Goal: Task Accomplishment & Management: Manage account settings

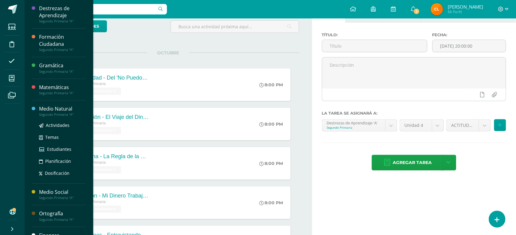
click at [65, 111] on div "Medio Natural" at bounding box center [62, 109] width 47 height 7
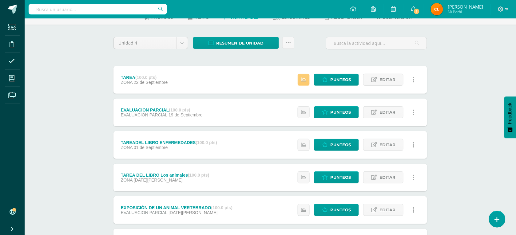
scroll to position [38, 0]
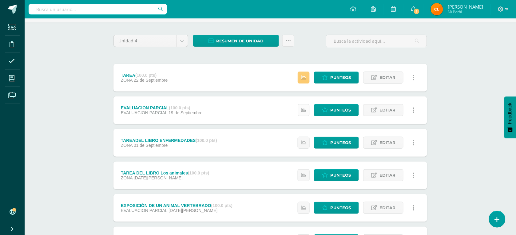
click at [304, 110] on icon at bounding box center [303, 110] width 5 height 5
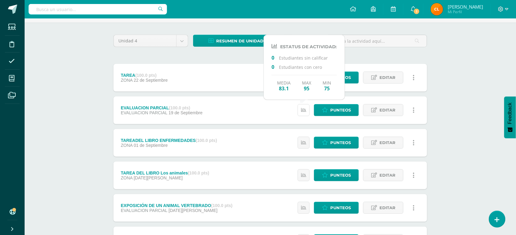
scroll to position [0, 0]
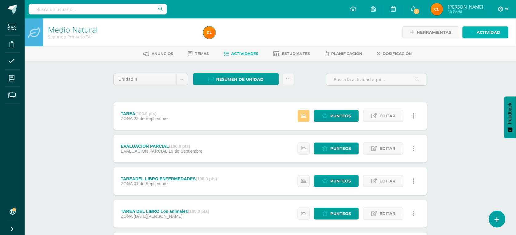
click at [483, 31] on span "Actividad" at bounding box center [489, 32] width 24 height 11
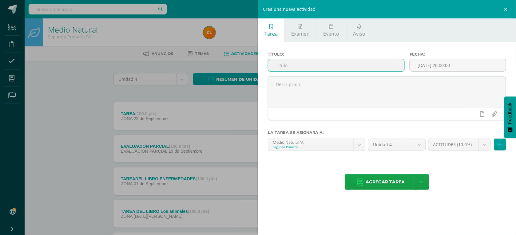
click at [359, 66] on input "text" at bounding box center [336, 65] width 136 height 12
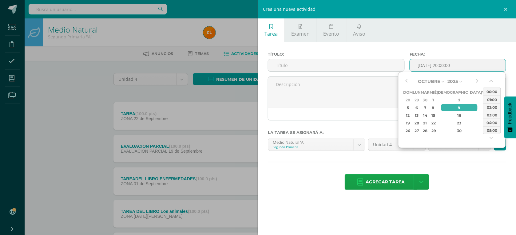
click at [441, 65] on input "[DATE] 20:00:00" at bounding box center [458, 65] width 96 height 12
click at [436, 109] on div "8" at bounding box center [434, 107] width 6 height 7
type input "2025-10-08 20:00"
click at [303, 69] on input "text" at bounding box center [336, 65] width 136 height 12
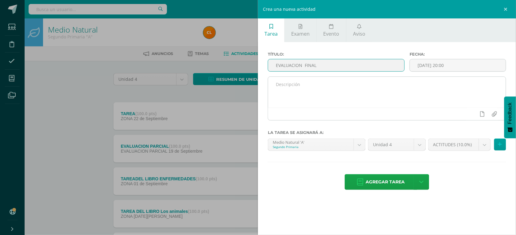
type input "EVALUACION FINAL"
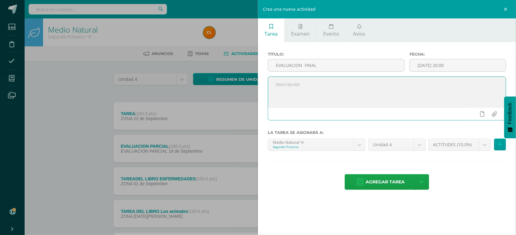
click at [306, 86] on textarea at bounding box center [387, 92] width 238 height 31
type textarea "S"
type textarea "DESARROLLO EN CLASE"
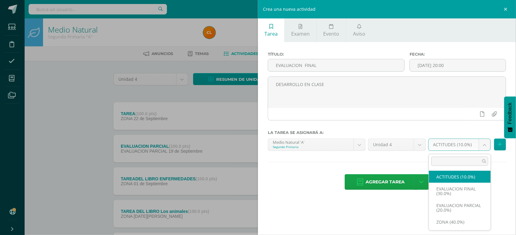
click at [485, 146] on body "Estudiantes Disciplina Asistencia Mis cursos Archivos Soporte Ayuda Reportar un…" at bounding box center [258, 216] width 516 height 432
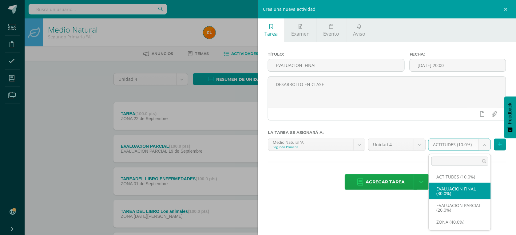
select select "169943"
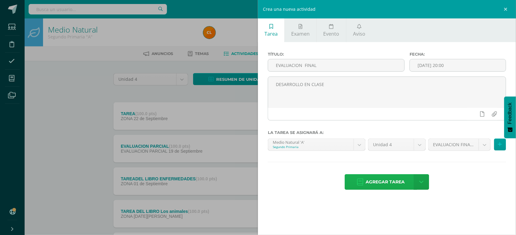
click at [396, 182] on span "Agregar tarea" at bounding box center [385, 182] width 39 height 15
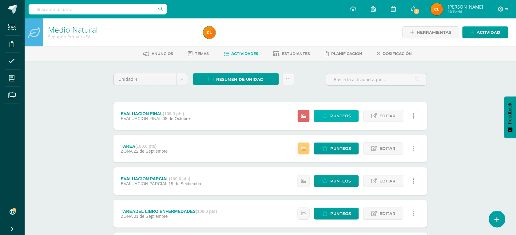
click at [344, 117] on span "Punteos" at bounding box center [340, 115] width 21 height 11
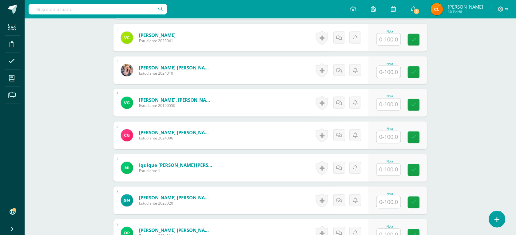
scroll to position [270, 0]
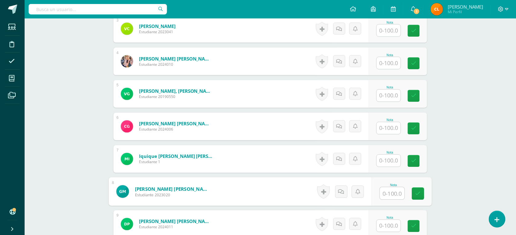
click at [393, 196] on input "text" at bounding box center [392, 194] width 25 height 12
type input "92"
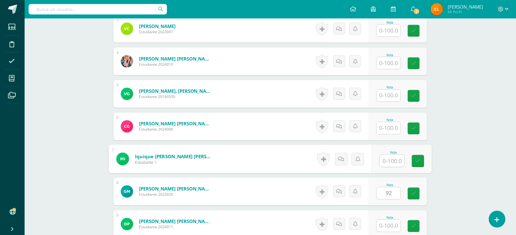
click at [394, 158] on input "text" at bounding box center [392, 161] width 25 height 12
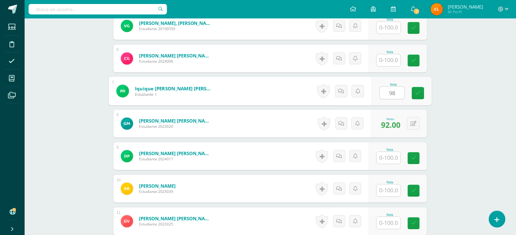
scroll to position [347, 0]
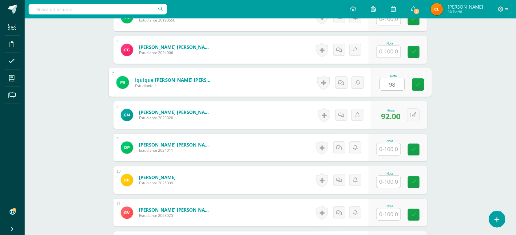
type input "98"
click at [390, 183] on input "text" at bounding box center [389, 182] width 24 height 12
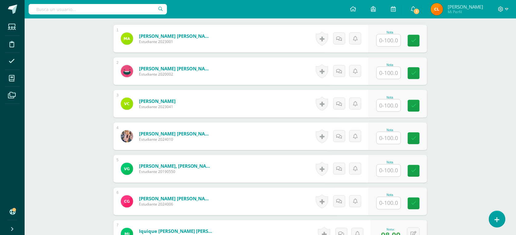
scroll to position [193, 0]
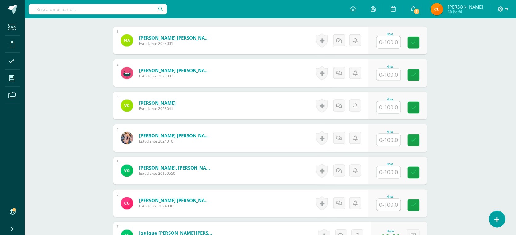
type input "62"
click at [385, 141] on input "text" at bounding box center [389, 140] width 24 height 12
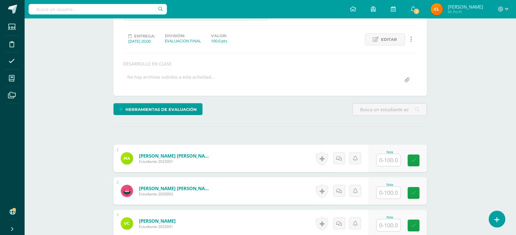
scroll to position [77, 0]
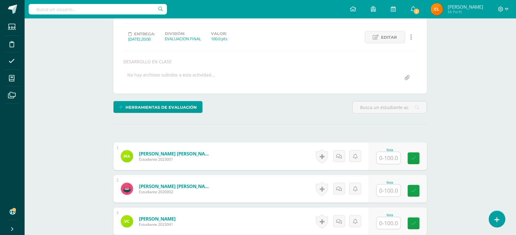
type input "90"
click at [396, 159] on input "text" at bounding box center [392, 158] width 25 height 12
type input "98"
click at [420, 157] on icon at bounding box center [419, 158] width 6 height 5
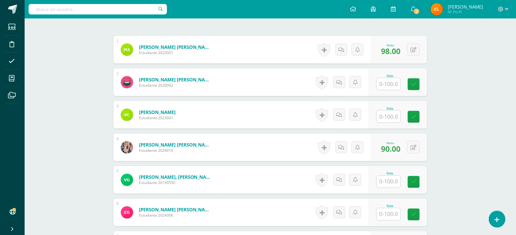
scroll to position [192, 0]
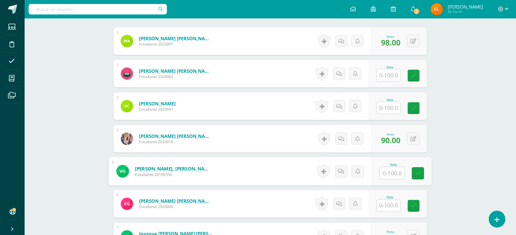
click at [387, 173] on input "text" at bounding box center [392, 173] width 25 height 12
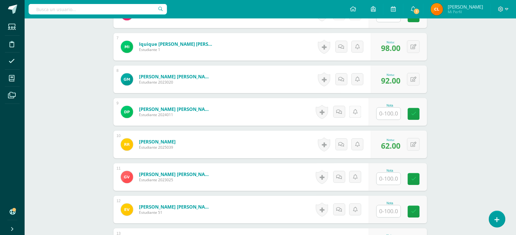
scroll to position [385, 0]
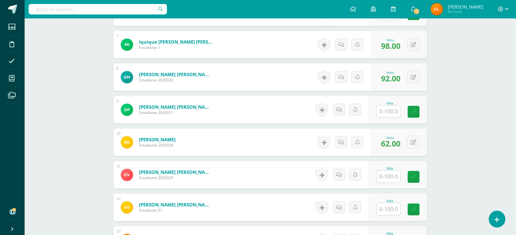
type input "95"
click at [387, 178] on input "text" at bounding box center [392, 177] width 25 height 12
type input "92"
click at [418, 178] on icon at bounding box center [419, 176] width 6 height 5
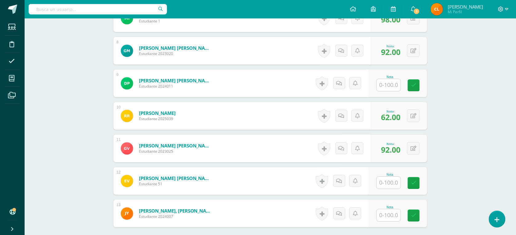
scroll to position [462, 0]
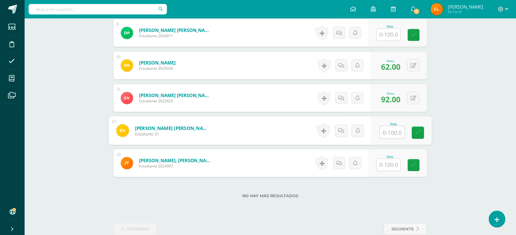
click at [384, 131] on input "text" at bounding box center [392, 132] width 25 height 12
type input "90"
click at [420, 130] on icon at bounding box center [419, 132] width 6 height 5
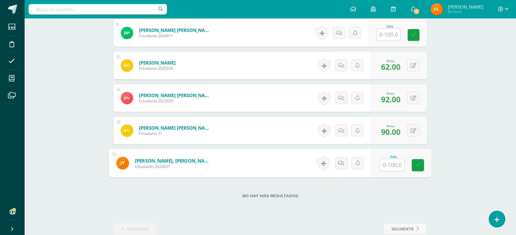
click at [393, 163] on input "text" at bounding box center [392, 165] width 25 height 12
type input "75"
click at [419, 161] on link at bounding box center [418, 165] width 12 height 12
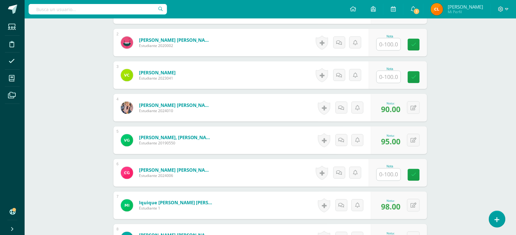
scroll to position [154, 0]
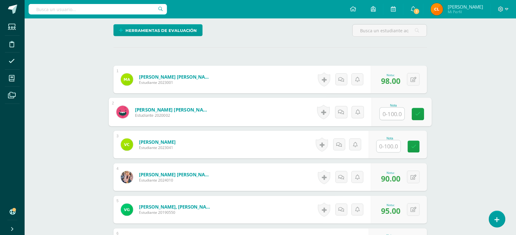
click at [384, 112] on input "text" at bounding box center [392, 114] width 25 height 12
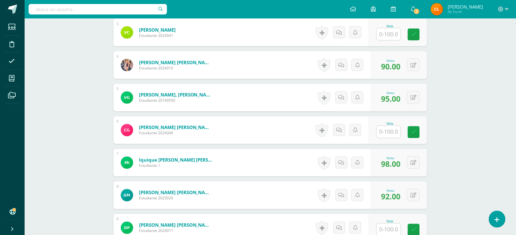
scroll to position [269, 0]
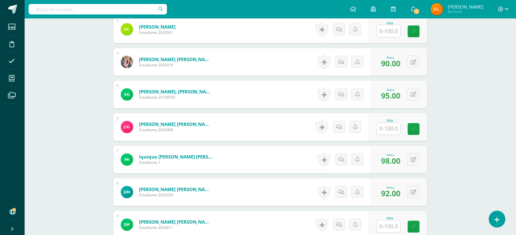
type input "92"
click at [394, 130] on input "text" at bounding box center [392, 129] width 25 height 12
type input "70"
click at [418, 128] on icon at bounding box center [419, 129] width 6 height 5
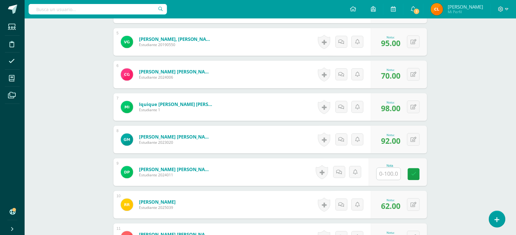
scroll to position [346, 0]
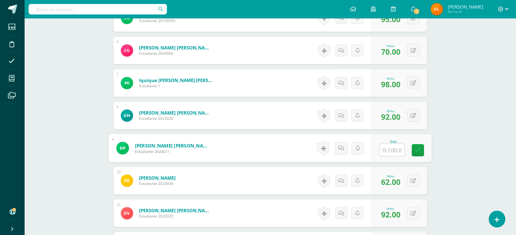
click at [391, 150] on input "text" at bounding box center [392, 150] width 25 height 12
click at [396, 148] on input "text" at bounding box center [392, 150] width 25 height 12
type input "92"
click at [414, 149] on link at bounding box center [418, 150] width 12 height 12
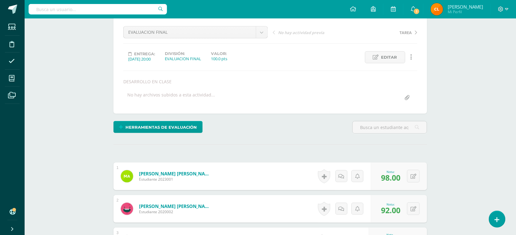
scroll to position [0, 0]
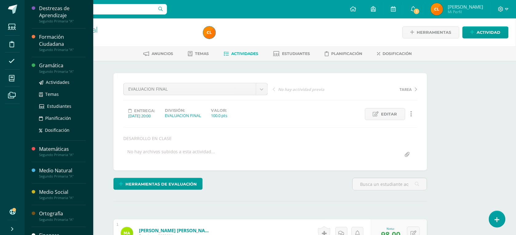
click at [59, 67] on div "Gramática" at bounding box center [62, 65] width 47 height 7
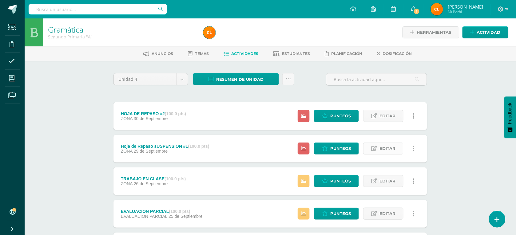
click at [366, 145] on link "Editar" at bounding box center [383, 149] width 40 height 12
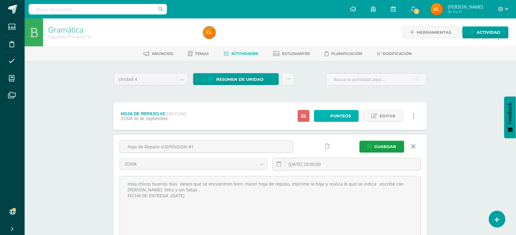
click at [331, 114] on span "Punteos" at bounding box center [340, 115] width 21 height 11
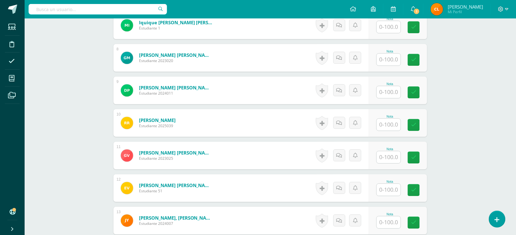
scroll to position [412, 0]
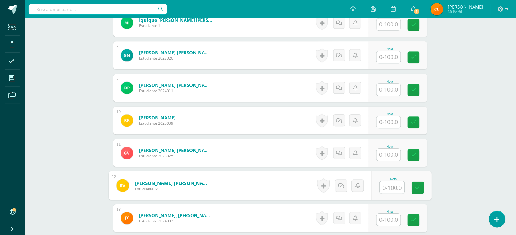
click at [395, 187] on input "text" at bounding box center [392, 188] width 25 height 12
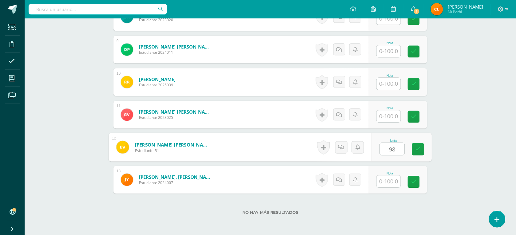
type input "98"
click at [395, 117] on input "text" at bounding box center [389, 116] width 24 height 12
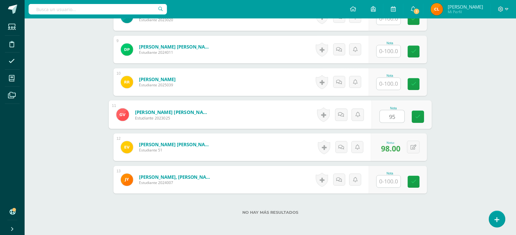
type input "95"
click at [393, 82] on input "text" at bounding box center [389, 84] width 24 height 12
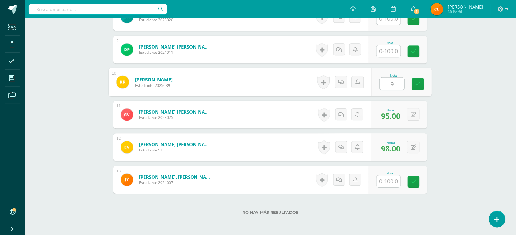
type input "95"
click at [418, 86] on icon at bounding box center [419, 84] width 6 height 5
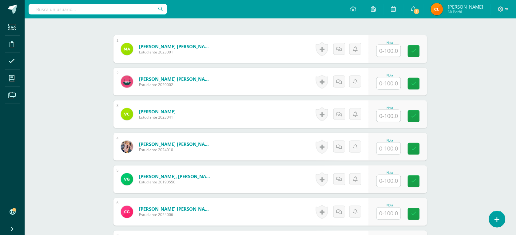
scroll to position [143, 0]
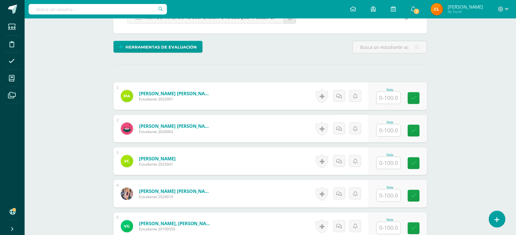
click at [390, 128] on input "text" at bounding box center [389, 131] width 24 height 12
type input "90"
click at [420, 132] on icon at bounding box center [419, 130] width 6 height 5
click at [395, 166] on input "text" at bounding box center [392, 163] width 25 height 12
type input "85"
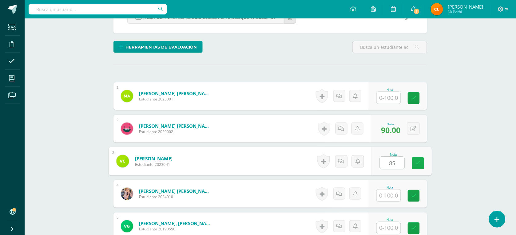
click at [418, 167] on link at bounding box center [418, 164] width 12 height 12
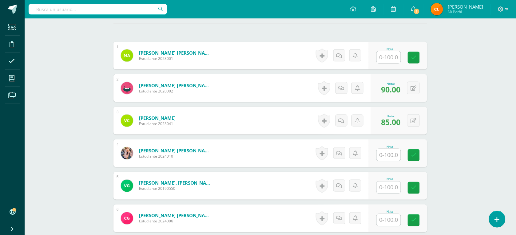
scroll to position [220, 0]
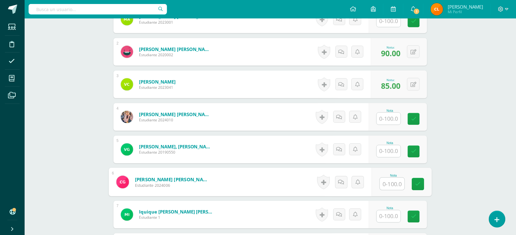
click at [394, 182] on input "text" at bounding box center [392, 184] width 25 height 12
type input "95"
click at [419, 182] on icon at bounding box center [419, 184] width 6 height 5
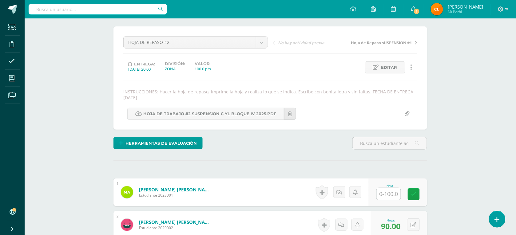
scroll to position [66, 0]
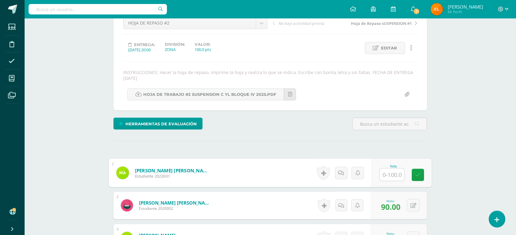
click at [392, 172] on input "text" at bounding box center [392, 175] width 25 height 12
type input "95"
click at [418, 178] on icon at bounding box center [419, 175] width 6 height 5
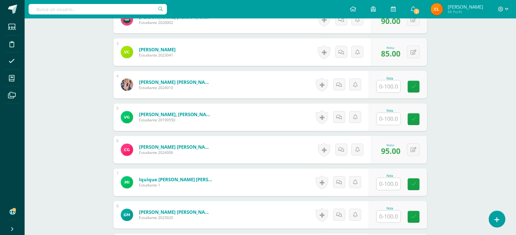
scroll to position [258, 0]
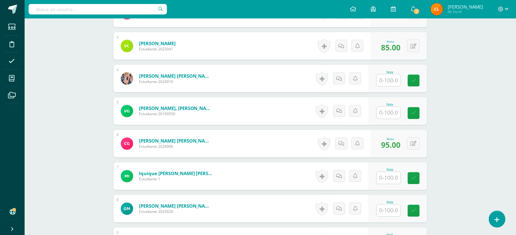
click at [390, 178] on input "text" at bounding box center [389, 178] width 24 height 12
type input "100"
click at [417, 174] on link at bounding box center [418, 179] width 12 height 12
click at [389, 207] on input "text" at bounding box center [392, 211] width 25 height 12
type input "100"
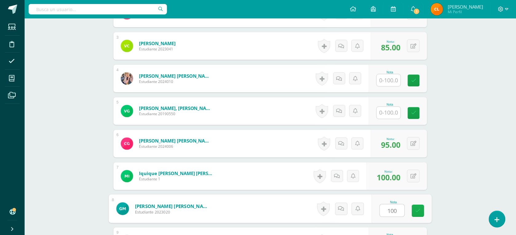
click at [422, 208] on link at bounding box center [418, 211] width 12 height 12
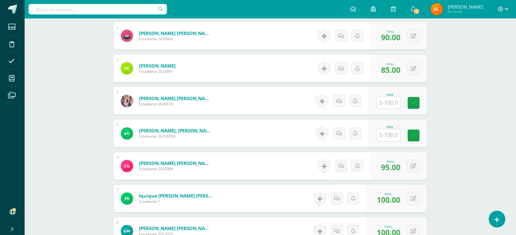
scroll to position [220, 0]
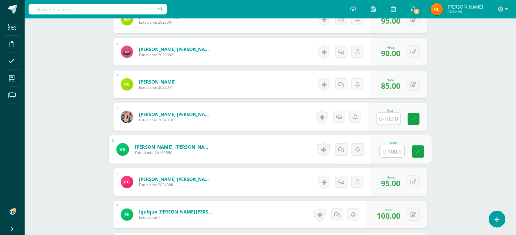
click at [398, 153] on input "text" at bounding box center [392, 152] width 25 height 12
type input "95"
click at [422, 151] on link at bounding box center [418, 152] width 12 height 12
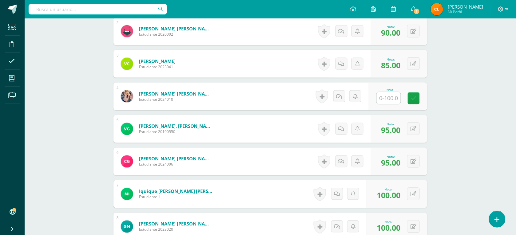
scroll to position [297, 0]
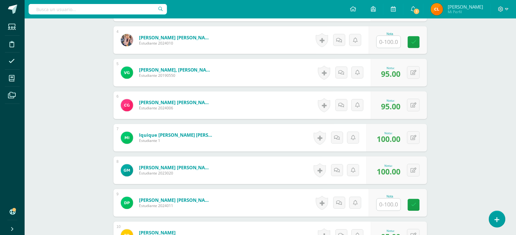
click at [389, 202] on input "text" at bounding box center [389, 205] width 24 height 12
type input "98"
click at [418, 206] on icon at bounding box center [419, 205] width 6 height 5
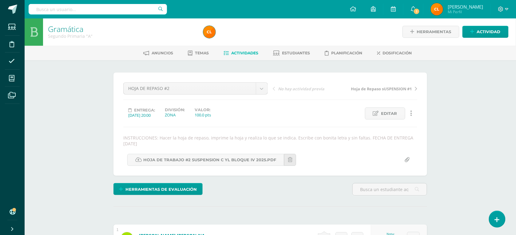
scroll to position [0, 0]
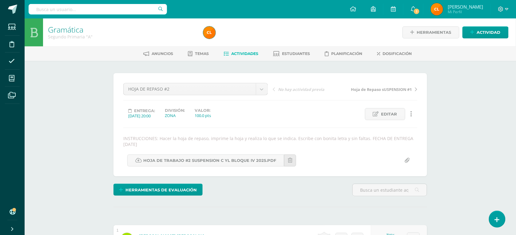
click at [236, 51] on span "Actividades" at bounding box center [244, 53] width 27 height 5
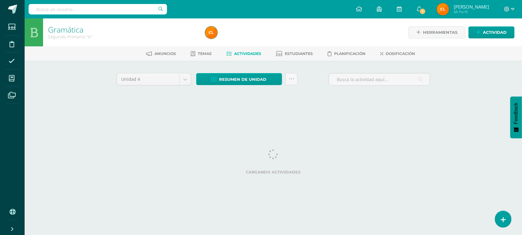
drag, startPoint x: 321, startPoint y: 150, endPoint x: 390, endPoint y: 171, distance: 71.9
click at [390, 171] on label "Cargando actividades" at bounding box center [274, 172] width 314 height 5
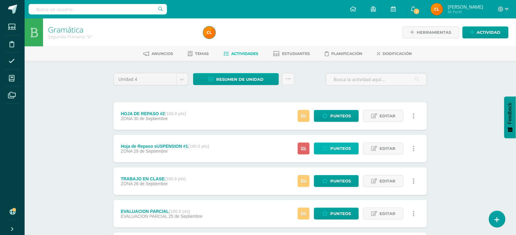
click at [331, 148] on span "Punteos" at bounding box center [340, 148] width 21 height 11
click at [336, 146] on span "Punteos" at bounding box center [340, 148] width 21 height 11
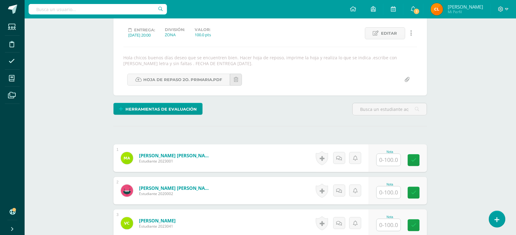
scroll to position [66, 0]
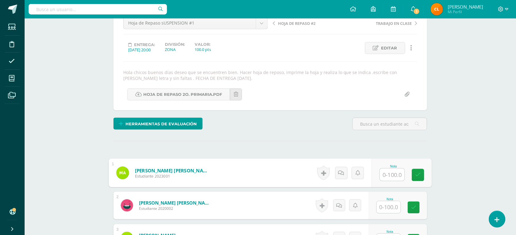
click at [387, 174] on input "text" at bounding box center [392, 175] width 25 height 12
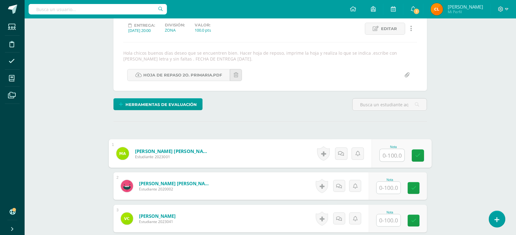
scroll to position [105, 0]
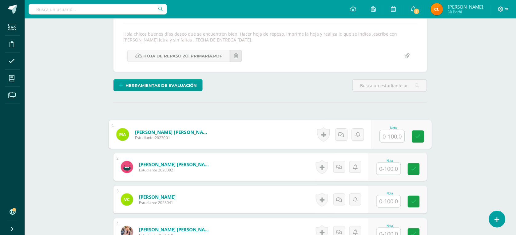
click at [397, 136] on input "text" at bounding box center [392, 136] width 25 height 12
type input "100"
click at [416, 134] on icon at bounding box center [419, 136] width 6 height 5
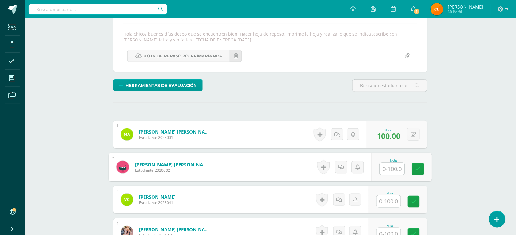
click at [391, 167] on input "text" at bounding box center [392, 169] width 25 height 12
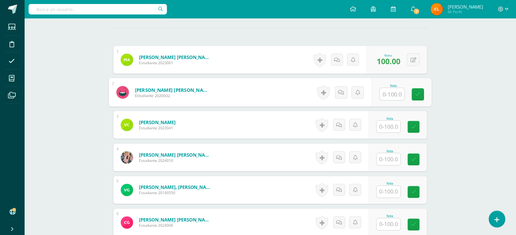
scroll to position [182, 0]
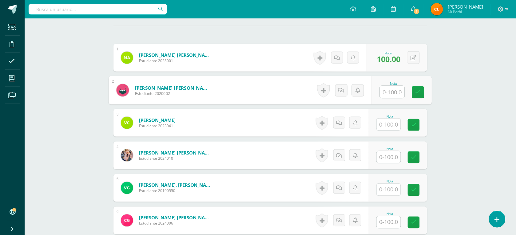
click at [391, 94] on input "text" at bounding box center [392, 92] width 25 height 12
type input "95"
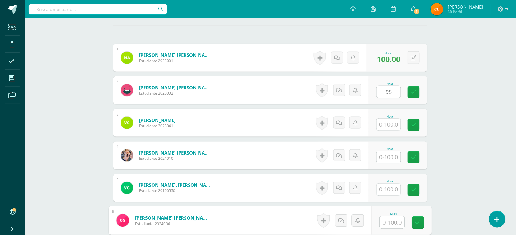
click at [388, 222] on input "text" at bounding box center [392, 223] width 25 height 12
type input "100"
click at [390, 124] on input "text" at bounding box center [389, 125] width 24 height 12
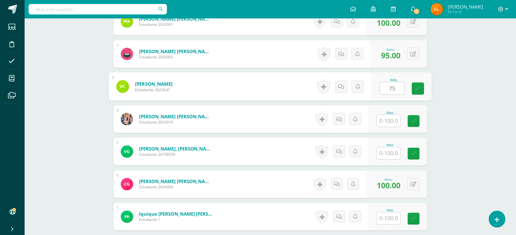
scroll to position [220, 0]
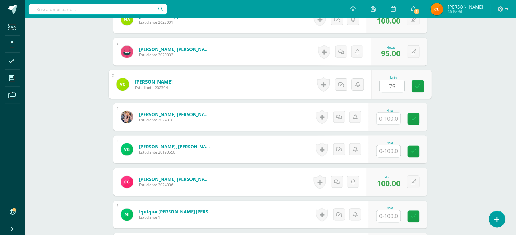
type input "75"
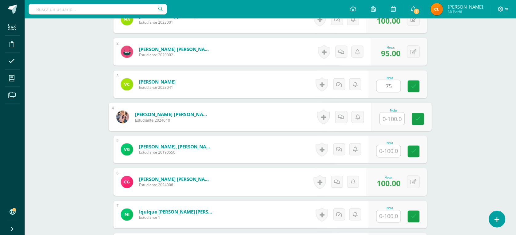
click at [393, 118] on input "text" at bounding box center [392, 119] width 25 height 12
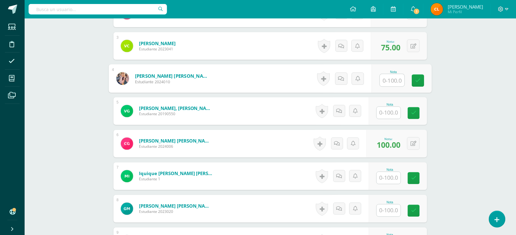
click at [386, 179] on input "text" at bounding box center [389, 178] width 24 height 12
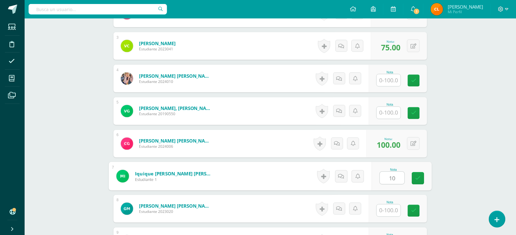
type input "100"
click at [416, 175] on link at bounding box center [418, 179] width 12 height 12
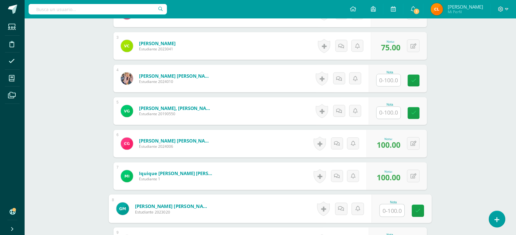
click at [394, 208] on input "text" at bounding box center [392, 211] width 25 height 12
type input "100"
click at [417, 212] on icon at bounding box center [419, 211] width 6 height 5
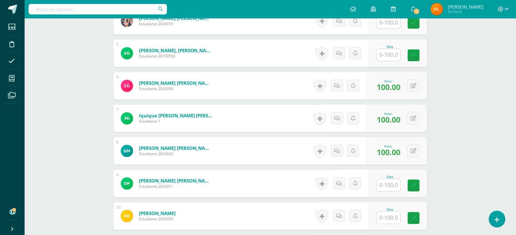
scroll to position [335, 0]
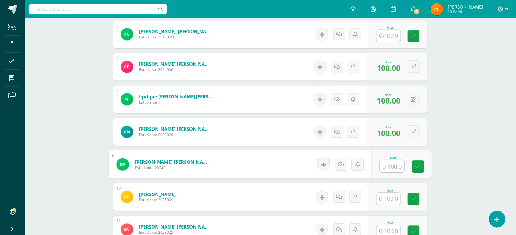
click at [392, 165] on input "text" at bounding box center [392, 167] width 25 height 12
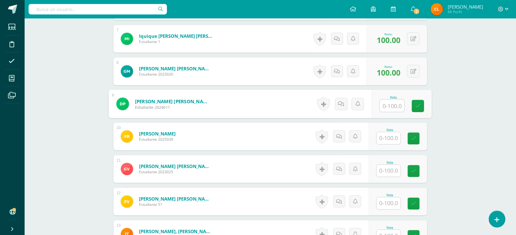
scroll to position [412, 0]
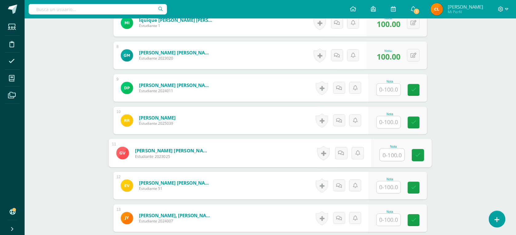
click at [393, 150] on input "text" at bounding box center [392, 155] width 25 height 12
type input "70"
click at [416, 153] on icon at bounding box center [419, 155] width 6 height 5
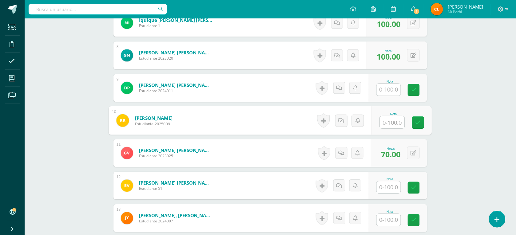
click at [384, 122] on input "text" at bounding box center [392, 122] width 25 height 12
type input "9"
type input "100"
click at [416, 123] on icon at bounding box center [419, 122] width 6 height 5
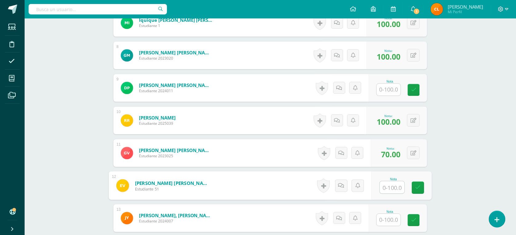
click at [391, 190] on input "text" at bounding box center [392, 188] width 25 height 12
type input "80"
click at [421, 189] on link at bounding box center [418, 188] width 12 height 12
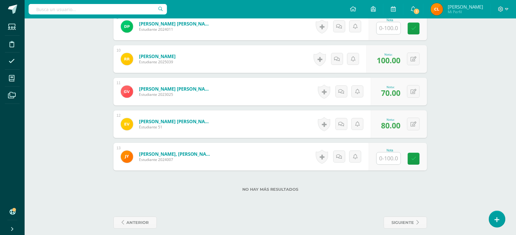
scroll to position [479, 0]
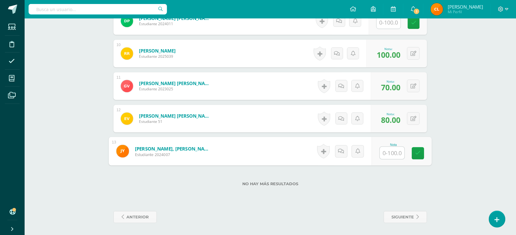
click at [394, 156] on input "text" at bounding box center [392, 153] width 25 height 12
type input "85"
click at [415, 150] on link at bounding box center [418, 153] width 12 height 12
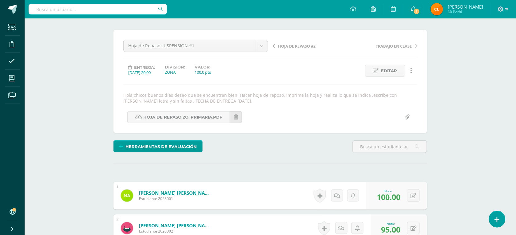
scroll to position [0, 0]
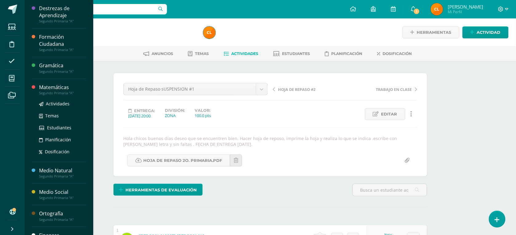
click at [47, 89] on div "Matemáticas" at bounding box center [62, 87] width 47 height 7
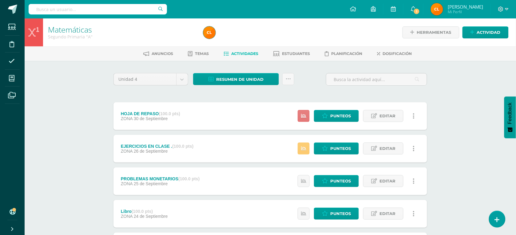
click at [304, 117] on icon at bounding box center [303, 116] width 5 height 5
click at [331, 116] on span "Punteos" at bounding box center [340, 115] width 21 height 11
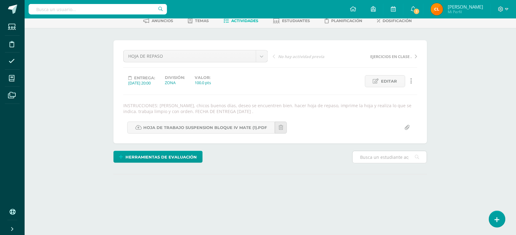
scroll to position [65, 0]
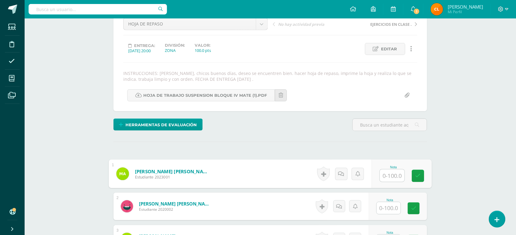
click at [383, 175] on input "text" at bounding box center [392, 176] width 25 height 12
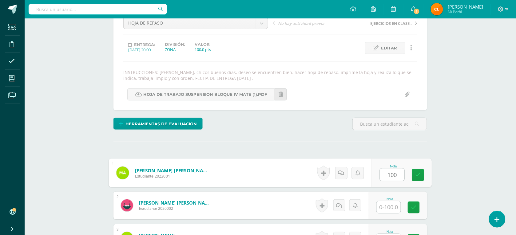
type input "100"
click at [391, 206] on input "text" at bounding box center [389, 208] width 24 height 12
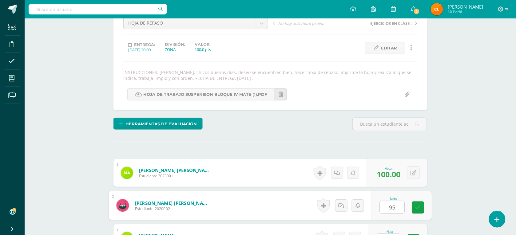
scroll to position [105, 0]
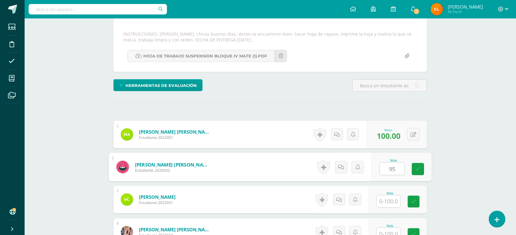
type input "95"
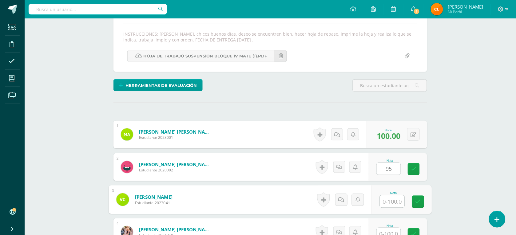
click at [391, 206] on input "text" at bounding box center [392, 202] width 25 height 12
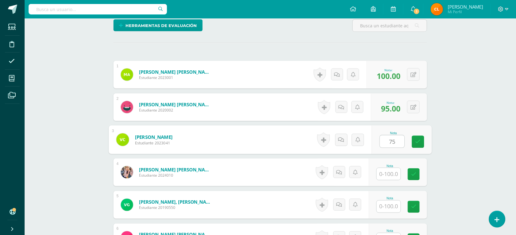
scroll to position [182, 0]
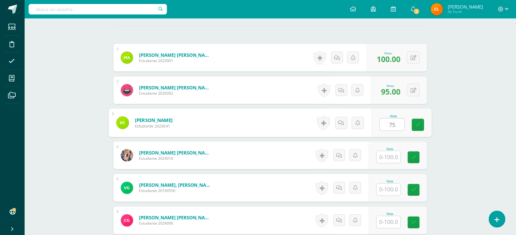
type input "75"
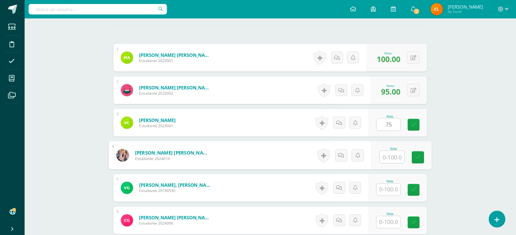
click at [394, 159] on input "text" at bounding box center [392, 157] width 25 height 12
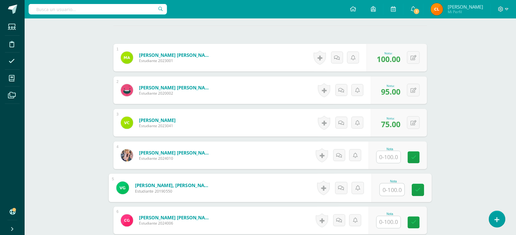
click at [391, 191] on input "text" at bounding box center [392, 190] width 25 height 12
click at [394, 191] on input "text" at bounding box center [392, 190] width 25 height 12
type input "100"
click at [413, 189] on link at bounding box center [418, 190] width 12 height 12
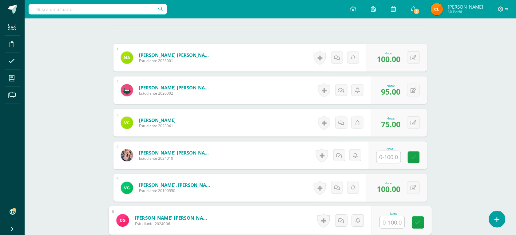
click at [384, 225] on input "text" at bounding box center [392, 223] width 25 height 12
type input "100"
click at [415, 221] on link at bounding box center [418, 223] width 12 height 12
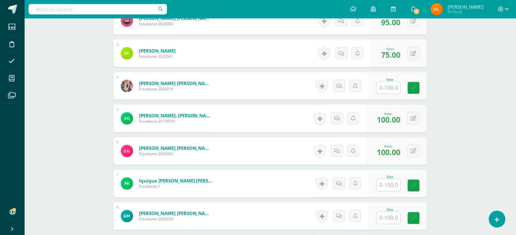
scroll to position [258, 0]
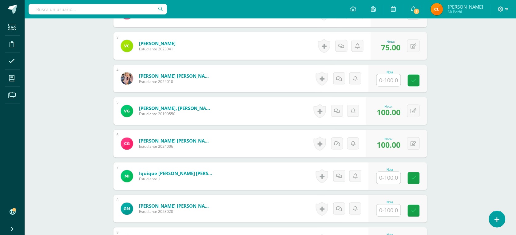
click at [392, 179] on input "text" at bounding box center [389, 178] width 24 height 12
type input "100"
click at [390, 212] on input "text" at bounding box center [392, 211] width 25 height 12
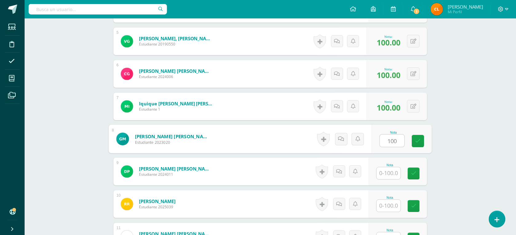
scroll to position [335, 0]
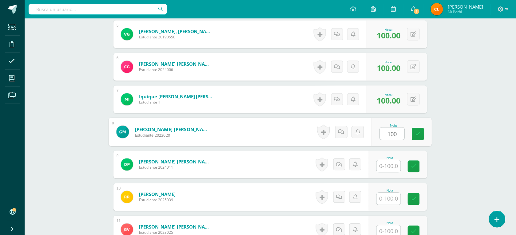
type input "100"
click at [393, 203] on input "text" at bounding box center [389, 199] width 24 height 12
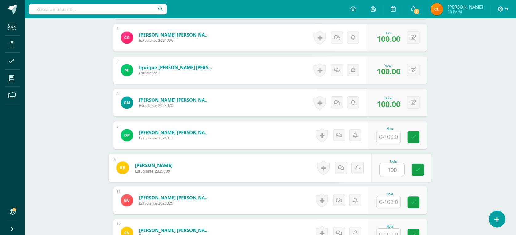
scroll to position [374, 0]
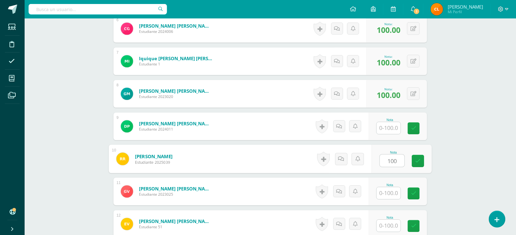
type input "100"
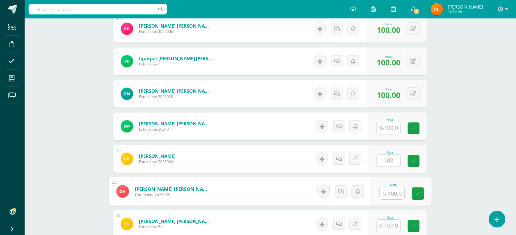
click at [396, 193] on input "text" at bounding box center [392, 193] width 25 height 12
type input "100"
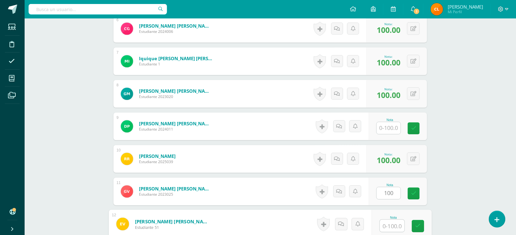
click at [386, 229] on input "text" at bounding box center [392, 226] width 25 height 12
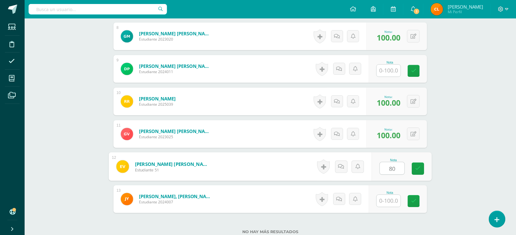
scroll to position [451, 0]
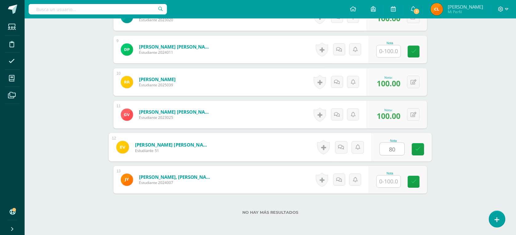
type input "80"
click at [398, 182] on input "text" at bounding box center [389, 182] width 24 height 12
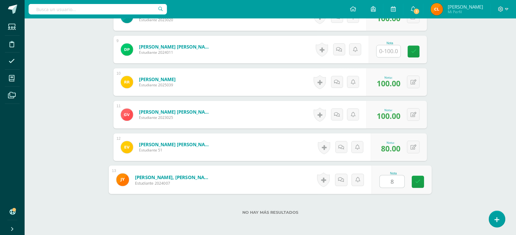
type input "85"
click at [422, 181] on link at bounding box center [418, 182] width 12 height 12
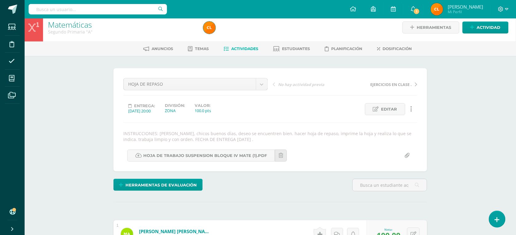
scroll to position [0, 0]
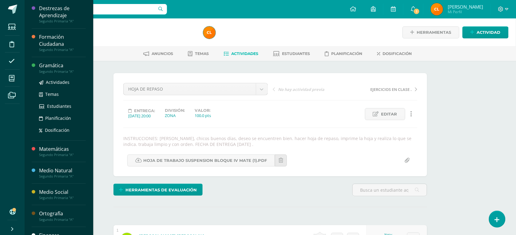
click at [64, 70] on div "Segundo Primaria "A"" at bounding box center [62, 72] width 47 height 4
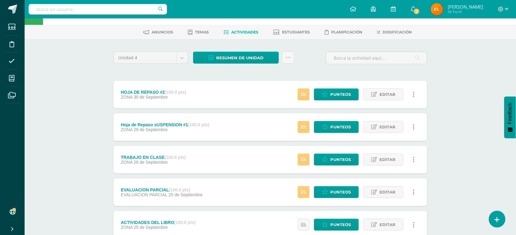
scroll to position [38, 0]
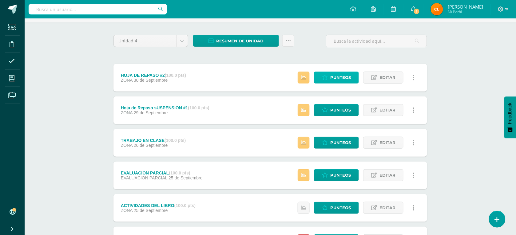
click at [339, 73] on span "Punteos" at bounding box center [340, 77] width 21 height 11
click at [339, 74] on span "Punteos" at bounding box center [340, 77] width 21 height 11
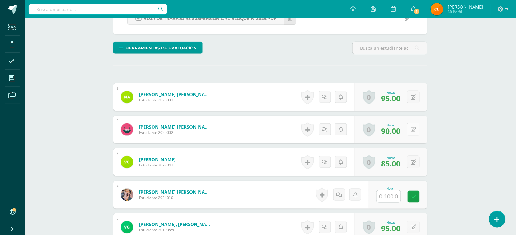
scroll to position [142, 0]
click at [414, 97] on button at bounding box center [417, 96] width 13 height 13
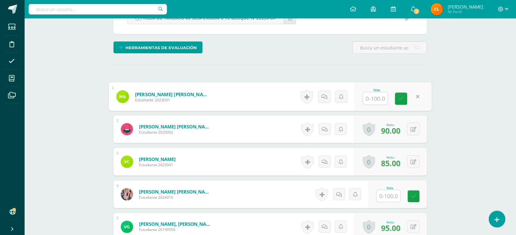
scroll to position [143, 0]
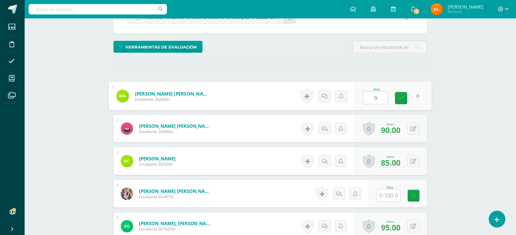
type input "95"
click at [402, 99] on icon at bounding box center [402, 98] width 6 height 5
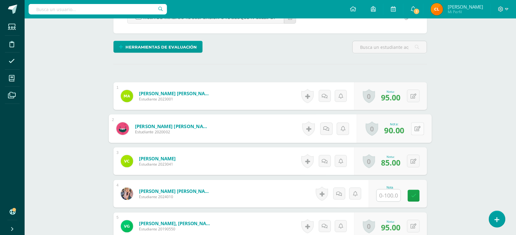
click at [415, 128] on icon at bounding box center [418, 128] width 6 height 5
click at [383, 132] on input "text" at bounding box center [375, 131] width 25 height 12
type input "85"
click at [405, 132] on link at bounding box center [401, 131] width 12 height 12
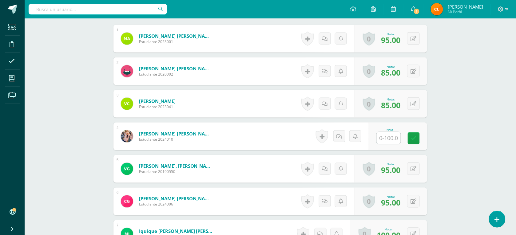
scroll to position [220, 0]
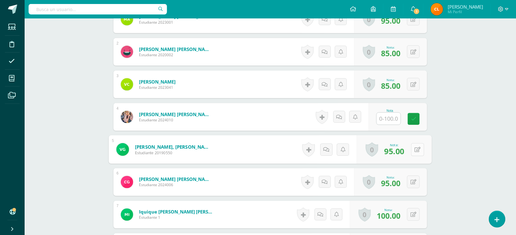
click at [413, 149] on button at bounding box center [417, 149] width 13 height 13
click at [414, 186] on button at bounding box center [413, 182] width 13 height 13
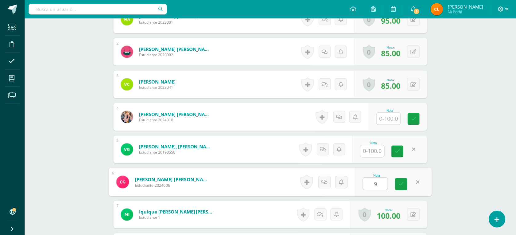
type input "98"
click at [403, 186] on icon at bounding box center [402, 184] width 6 height 5
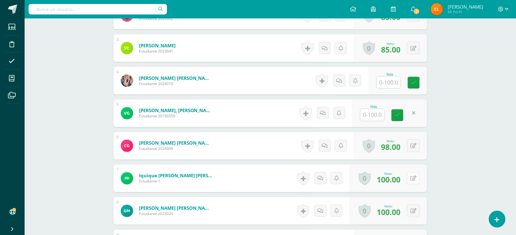
scroll to position [258, 0]
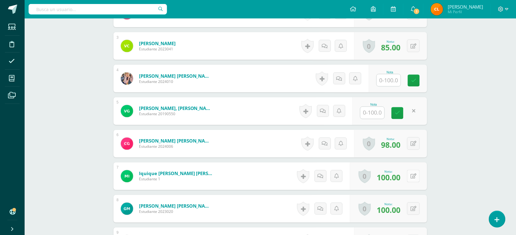
click at [416, 176] on icon at bounding box center [414, 176] width 6 height 5
type input "98"
click at [402, 176] on icon at bounding box center [402, 178] width 6 height 5
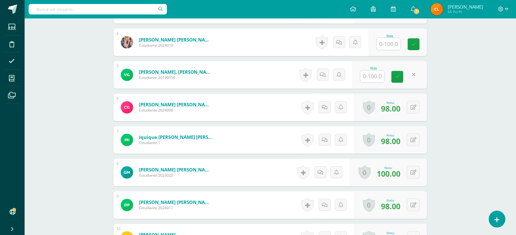
scroll to position [297, 0]
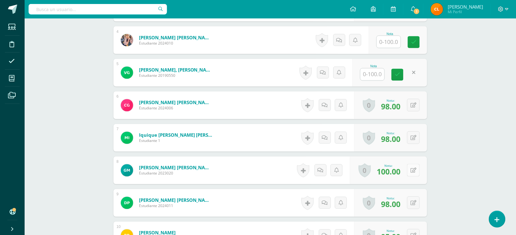
click at [414, 170] on icon at bounding box center [414, 170] width 6 height 5
type input "90"
click at [399, 170] on icon at bounding box center [402, 172] width 6 height 5
click at [414, 201] on button at bounding box center [417, 203] width 13 height 13
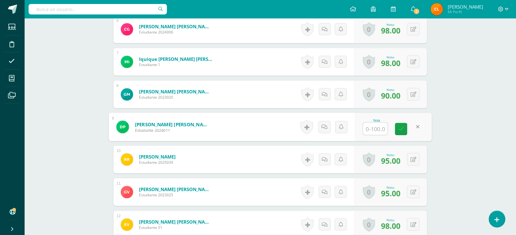
scroll to position [374, 0]
click at [412, 158] on button at bounding box center [413, 159] width 13 height 13
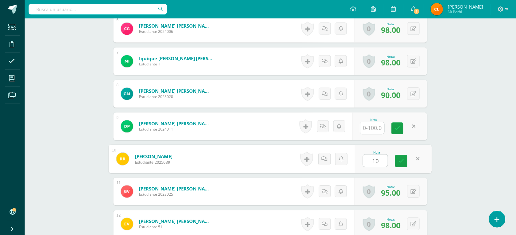
type input "100"
click at [399, 157] on link at bounding box center [401, 161] width 12 height 12
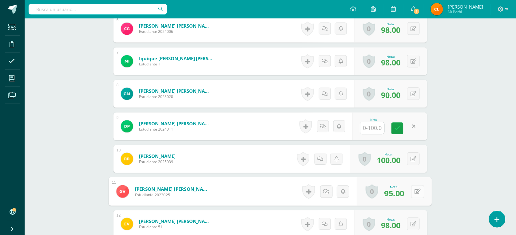
click at [411, 190] on div "0 Logros Logros obtenidos Aún no hay logros agregados Nota: 95.00" at bounding box center [394, 192] width 75 height 29
click at [418, 191] on icon at bounding box center [418, 191] width 6 height 5
type input "85"
click at [401, 191] on icon at bounding box center [402, 193] width 6 height 5
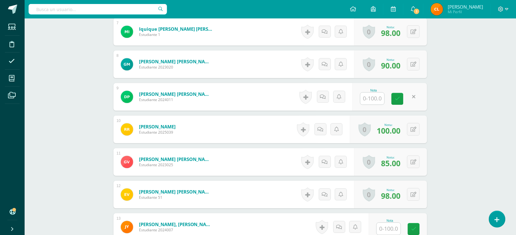
scroll to position [422, 0]
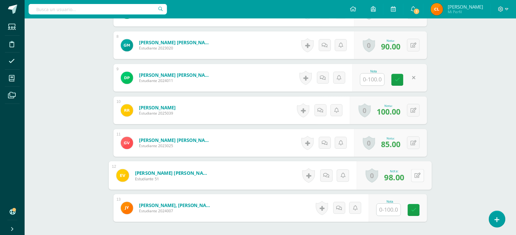
click at [411, 173] on button at bounding box center [417, 175] width 13 height 13
type input "75"
click at [403, 179] on icon at bounding box center [402, 177] width 6 height 5
click at [415, 208] on icon at bounding box center [413, 210] width 5 height 5
click at [416, 211] on icon at bounding box center [413, 210] width 5 height 5
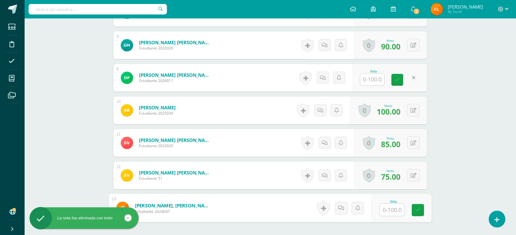
click at [399, 210] on input "text" at bounding box center [392, 210] width 25 height 12
type input "95"
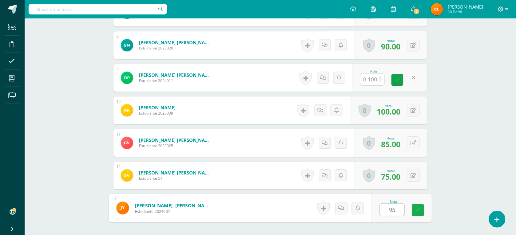
click at [416, 208] on icon at bounding box center [419, 210] width 6 height 5
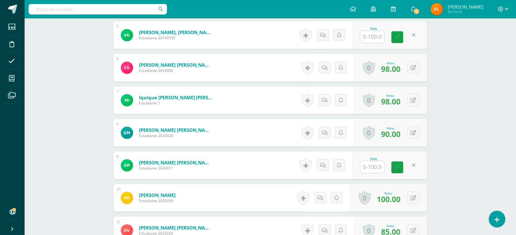
scroll to position [95, 0]
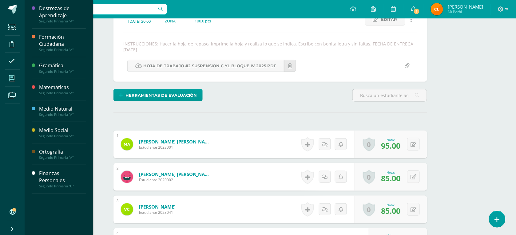
click at [12, 75] on span at bounding box center [12, 78] width 14 height 14
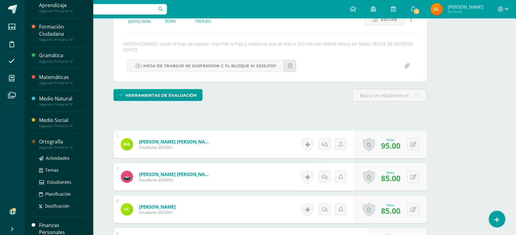
scroll to position [11, 0]
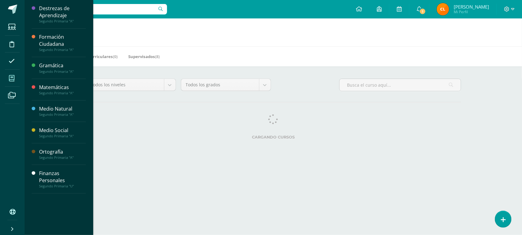
click at [14, 78] on icon at bounding box center [12, 78] width 6 height 6
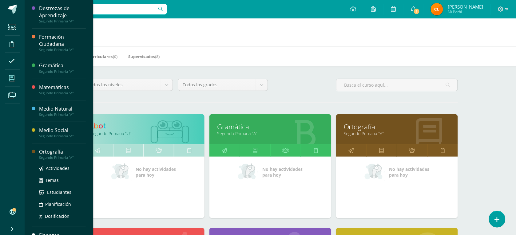
click at [61, 152] on div "Ortografía" at bounding box center [62, 152] width 47 height 7
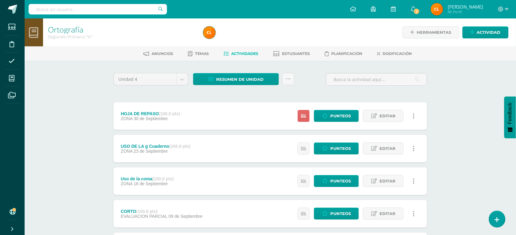
click at [329, 110] on div "Estatus de Actividad: 13 Estudiantes sin calificar 0 Estudiantes con cero Media…" at bounding box center [358, 116] width 139 height 28
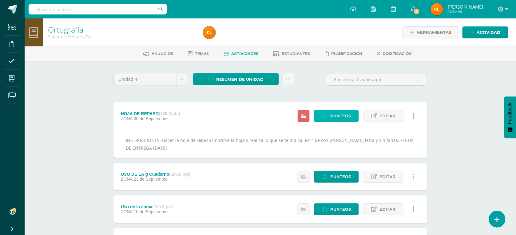
click at [337, 111] on span "Punteos" at bounding box center [340, 115] width 21 height 11
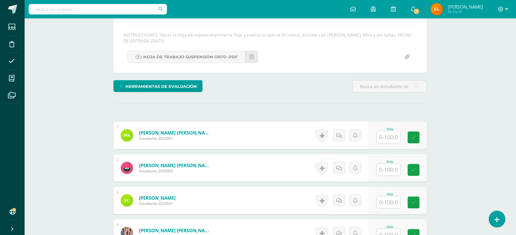
scroll to position [104, 0]
click at [395, 135] on input "text" at bounding box center [392, 137] width 25 height 12
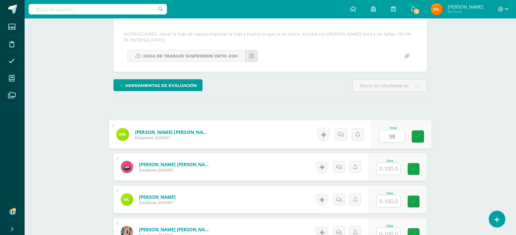
type input "98"
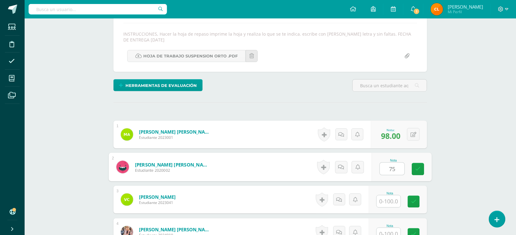
type input "75"
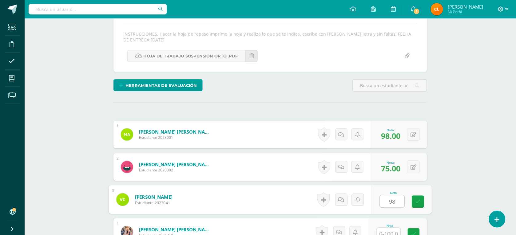
type input "98"
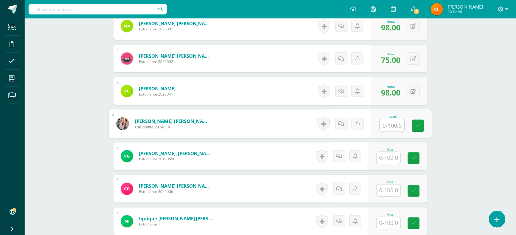
scroll to position [225, 0]
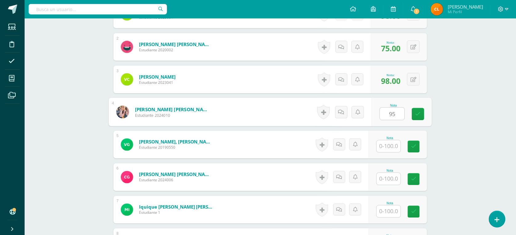
click at [400, 113] on input "95" at bounding box center [392, 114] width 25 height 12
type input "9"
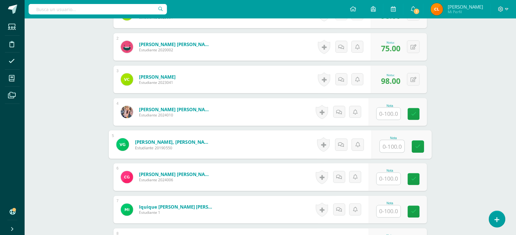
click at [395, 143] on input "text" at bounding box center [392, 147] width 25 height 12
type input "95"
click at [391, 176] on input "text" at bounding box center [389, 179] width 24 height 12
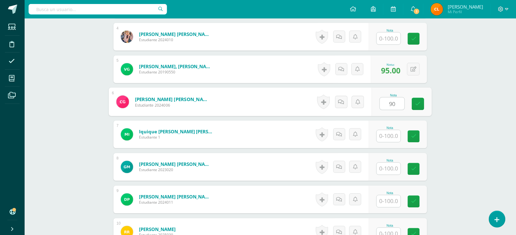
scroll to position [302, 0]
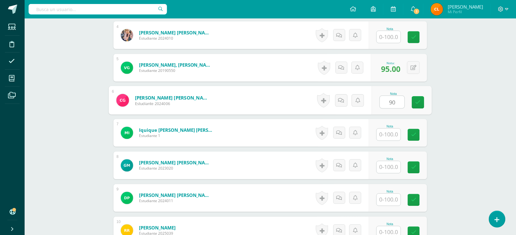
type input "90"
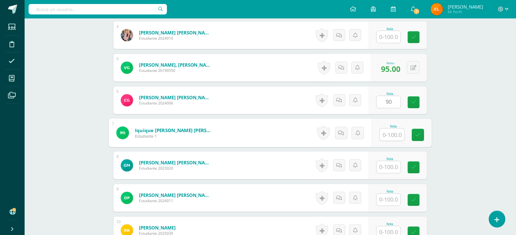
click at [390, 135] on input "text" at bounding box center [392, 135] width 25 height 12
type input "98"
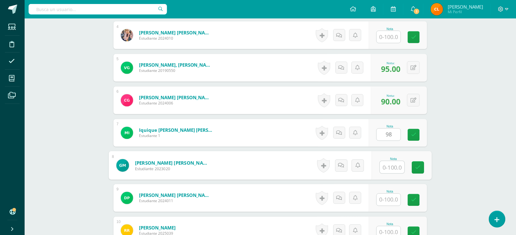
click at [389, 168] on input "text" at bounding box center [392, 168] width 25 height 12
type input "100"
click at [417, 167] on icon at bounding box center [419, 167] width 6 height 5
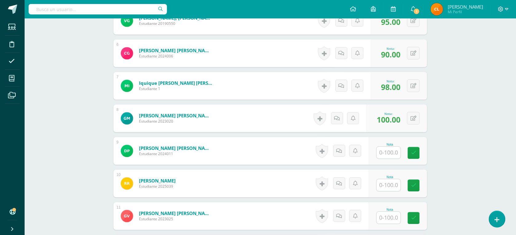
scroll to position [379, 0]
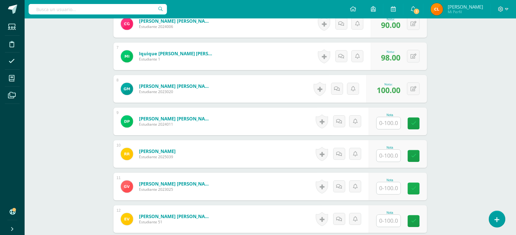
click at [414, 184] on link at bounding box center [414, 189] width 12 height 12
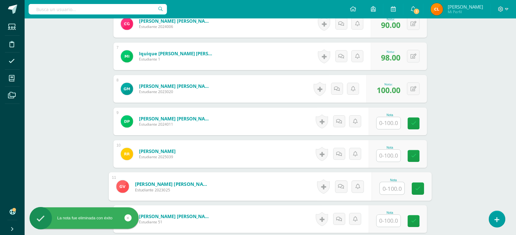
click at [389, 189] on input "text" at bounding box center [392, 188] width 25 height 12
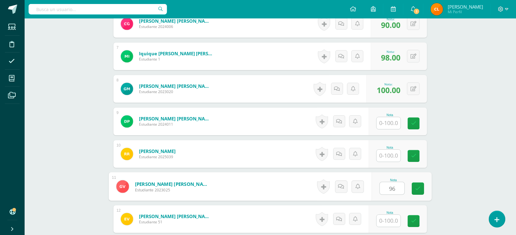
type input "96"
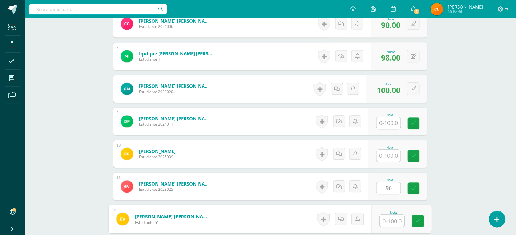
click at [393, 220] on input "text" at bounding box center [392, 221] width 25 height 12
click at [393, 219] on input "text" at bounding box center [392, 221] width 25 height 12
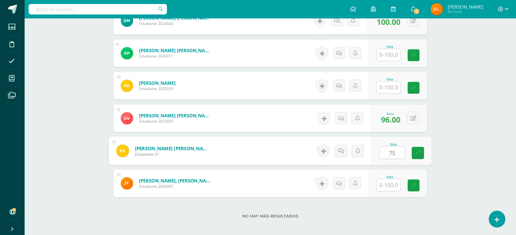
scroll to position [456, 0]
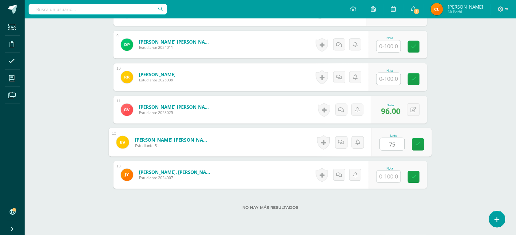
type input "75"
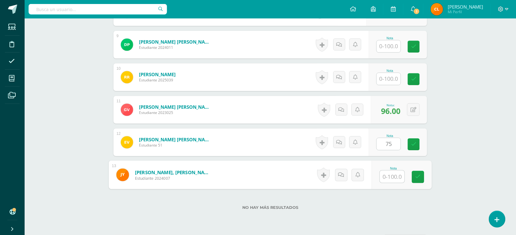
click at [393, 176] on input "text" at bounding box center [392, 177] width 25 height 12
type input "100"
click at [418, 173] on link at bounding box center [418, 177] width 12 height 12
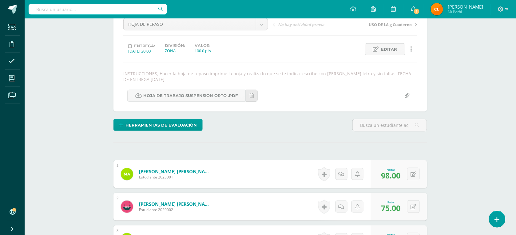
scroll to position [0, 0]
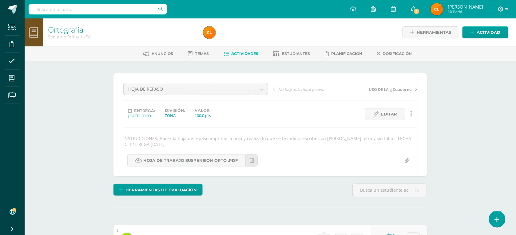
click at [420, 9] on span "1" at bounding box center [417, 11] width 7 height 7
click at [416, 8] on icon at bounding box center [413, 9] width 5 height 6
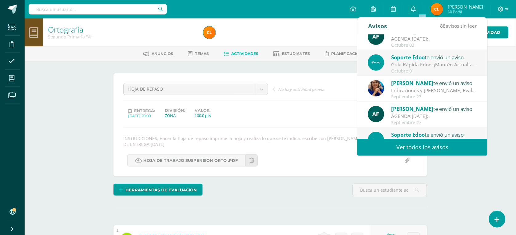
scroll to position [38, 0]
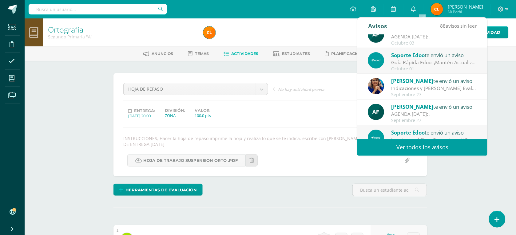
click at [413, 82] on span "[PERSON_NAME]" at bounding box center [413, 81] width 42 height 7
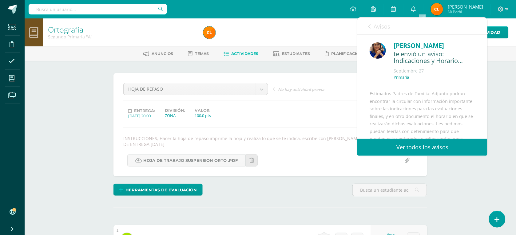
click at [414, 83] on div "[PERSON_NAME] te envió un aviso: Indicaciones y Horario Evaluaciones Finales [D…" at bounding box center [423, 63] width 106 height 45
click at [414, 83] on div "[PERSON_NAME] te envió un aviso: Indicaciones y Horario Evaluaciones Finales [D…" at bounding box center [433, 63] width 84 height 45
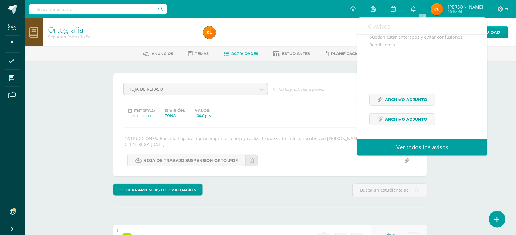
scroll to position [134, 0]
click at [416, 97] on span "Archivo Adjunto" at bounding box center [407, 99] width 42 height 11
click at [425, 118] on span "Archivo Adjunto" at bounding box center [407, 119] width 42 height 11
click at [415, 100] on span "Archivo Adjunto" at bounding box center [407, 99] width 42 height 11
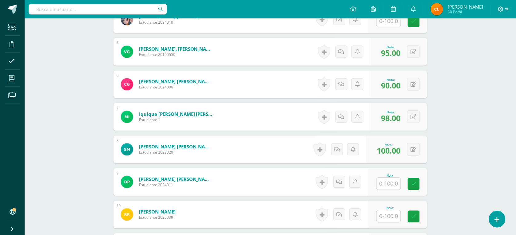
scroll to position [385, 0]
